Goal: Book appointment/travel/reservation

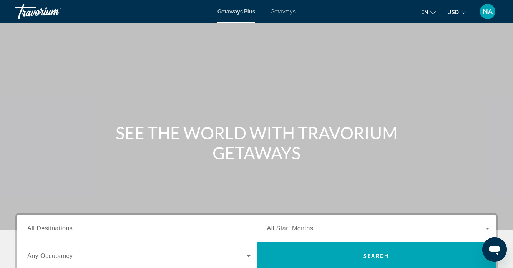
click at [290, 10] on span "Getaways" at bounding box center [283, 11] width 25 height 6
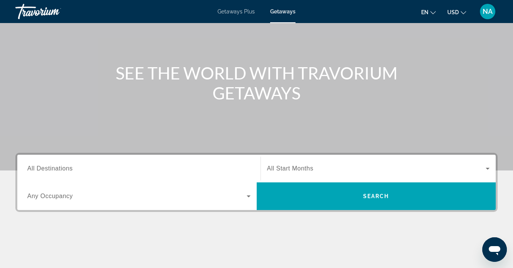
click at [93, 172] on input "Destination All Destinations" at bounding box center [138, 169] width 223 height 9
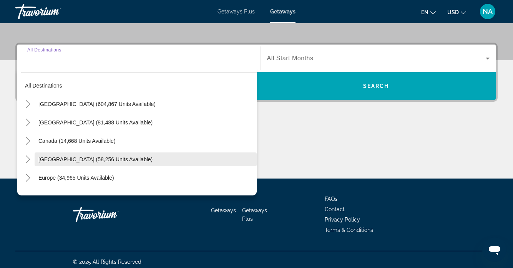
scroll to position [175, 0]
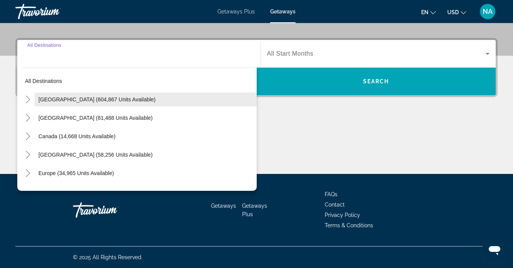
click at [91, 105] on span "Search widget" at bounding box center [146, 99] width 222 height 18
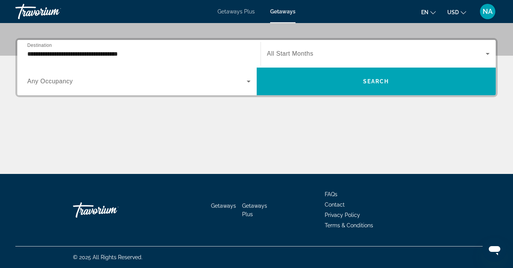
click at [69, 83] on span "Any Occupancy" at bounding box center [50, 81] width 46 height 7
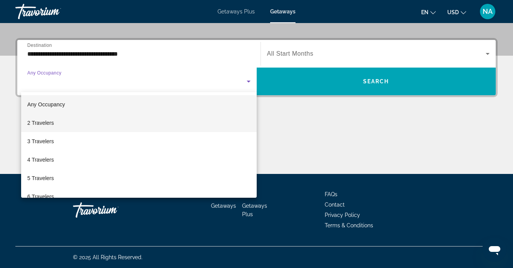
click at [53, 121] on span "2 Travelers" at bounding box center [40, 122] width 27 height 9
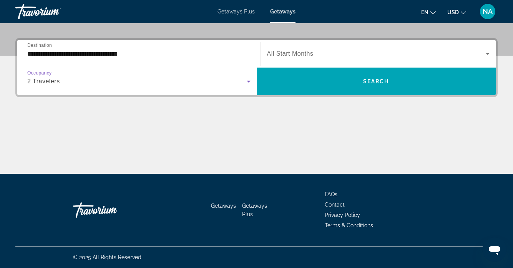
click at [59, 85] on div "2 Travelers" at bounding box center [137, 81] width 220 height 9
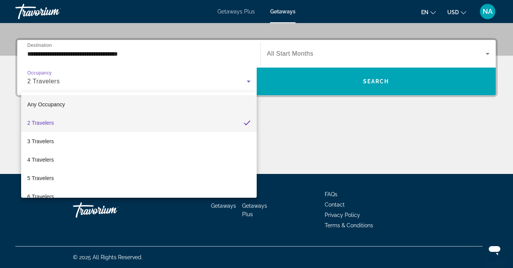
click at [53, 105] on span "Any Occupancy" at bounding box center [46, 105] width 38 height 6
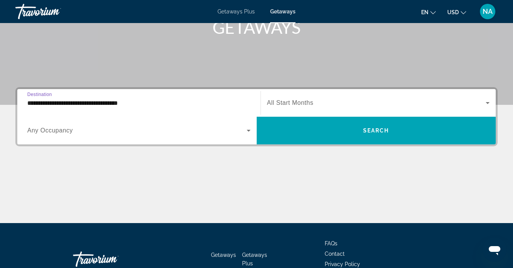
click at [160, 100] on input "**********" at bounding box center [138, 103] width 223 height 9
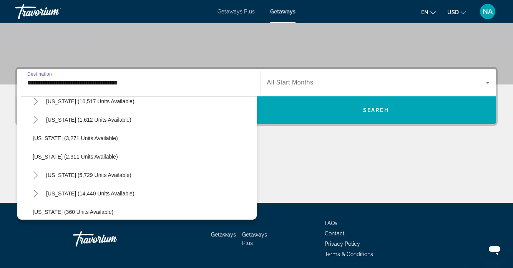
scroll to position [475, 0]
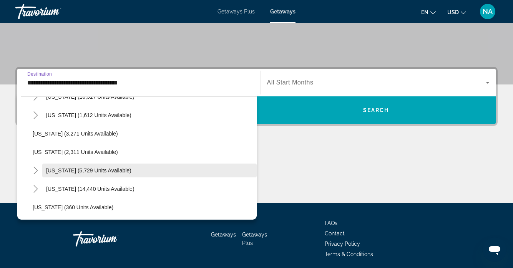
click at [85, 168] on span "[US_STATE] (5,729 units available)" at bounding box center [88, 171] width 85 height 6
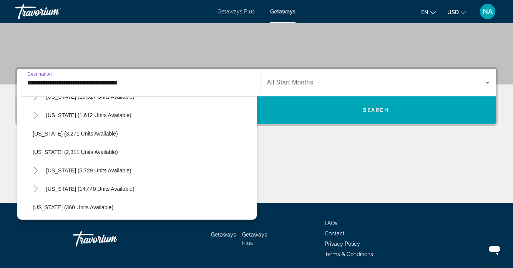
type input "**********"
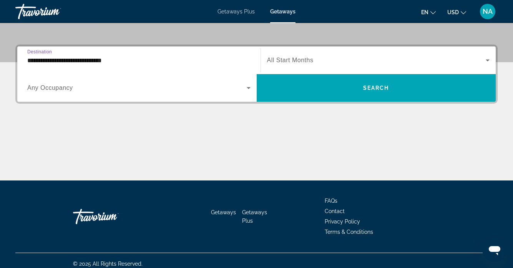
scroll to position [175, 0]
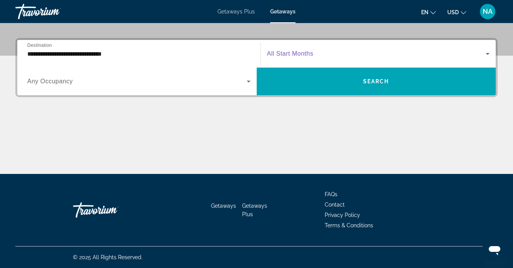
click at [321, 49] on span "Search widget" at bounding box center [376, 53] width 219 height 9
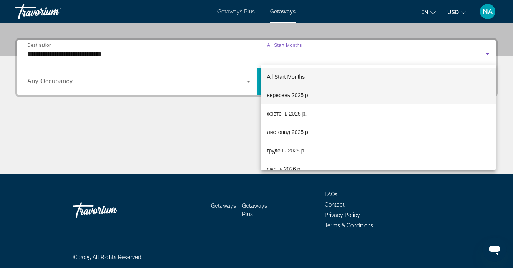
click at [291, 95] on span "вересень 2025 р." at bounding box center [288, 95] width 43 height 9
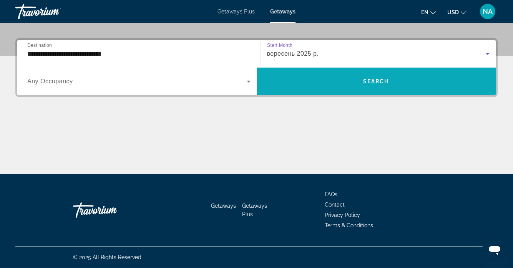
click at [304, 70] on span "Search widget" at bounding box center [377, 82] width 240 height 28
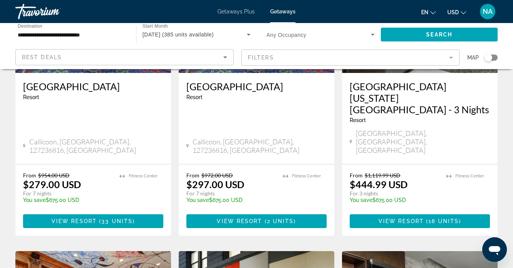
scroll to position [147, 0]
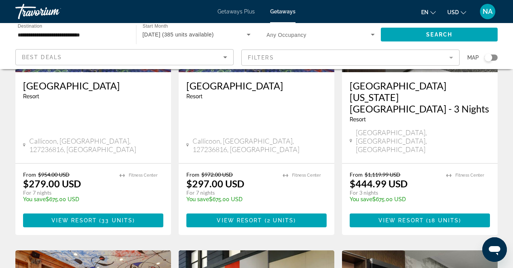
click at [332, 54] on mat-form-field "Filters" at bounding box center [351, 58] width 218 height 16
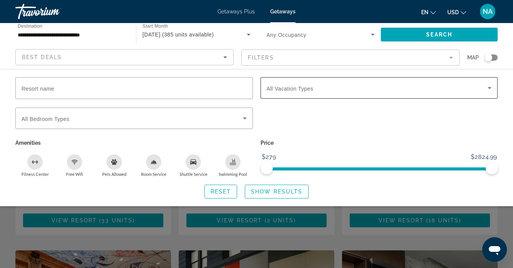
click at [318, 93] on div "Search widget" at bounding box center [379, 88] width 225 height 22
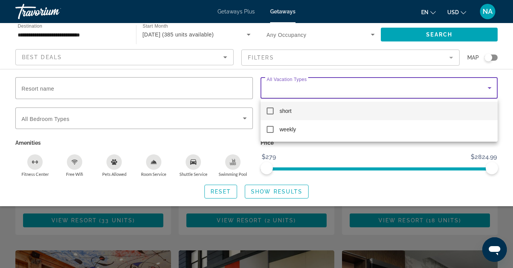
click at [291, 89] on div at bounding box center [256, 134] width 513 height 268
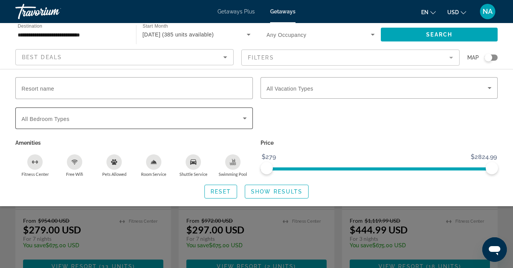
scroll to position [79, 0]
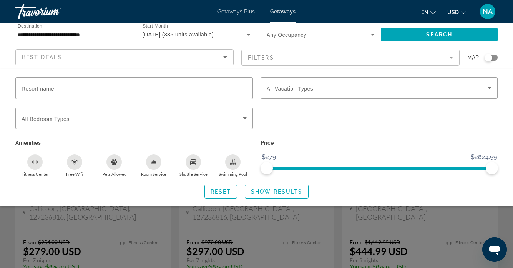
click at [87, 229] on div "Search widget" at bounding box center [256, 191] width 513 height 153
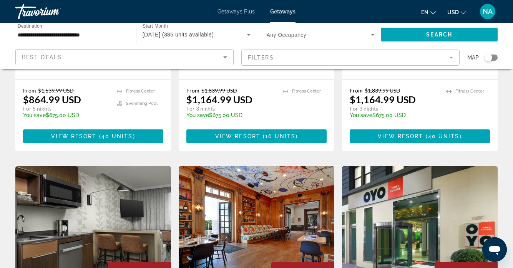
scroll to position [816, 0]
